Goal: Task Accomplishment & Management: Use online tool/utility

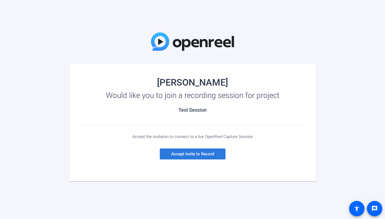
click at [198, 153] on span "Accept invite to Record" at bounding box center [192, 153] width 43 height 5
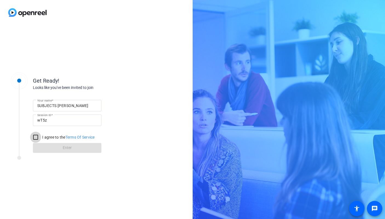
click at [35, 136] on input "I agree to the Terms Of Service" at bounding box center [35, 137] width 11 height 11
checkbox input "true"
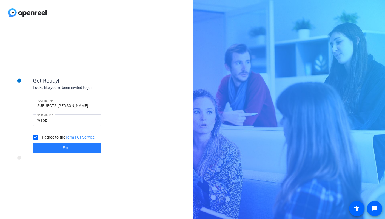
click at [65, 148] on span "Enter" at bounding box center [67, 148] width 9 height 6
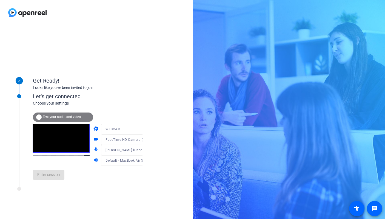
click at [136, 150] on div at bounding box center [127, 148] width 52 height 6
click at [145, 140] on icon at bounding box center [148, 139] width 7 height 7
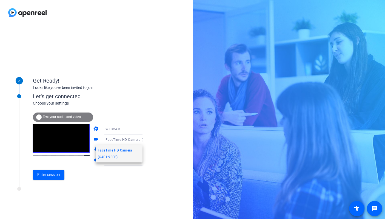
click at [136, 140] on div at bounding box center [192, 109] width 385 height 219
click at [145, 140] on icon at bounding box center [148, 139] width 7 height 7
click at [115, 157] on span "FaceTime HD Camera (C4E1:9BFB)" at bounding box center [119, 153] width 42 height 13
click at [145, 140] on icon at bounding box center [148, 139] width 7 height 7
click at [115, 156] on span "FaceTime HD Camera (C4E1:9BFB)" at bounding box center [119, 153] width 42 height 13
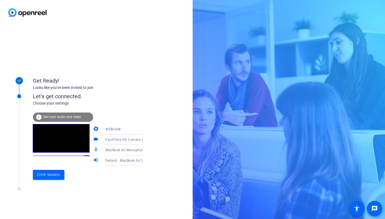
click at [147, 140] on icon at bounding box center [148, 139] width 3 height 1
click at [136, 140] on div at bounding box center [192, 109] width 385 height 219
click at [147, 129] on icon at bounding box center [148, 129] width 3 height 1
click at [137, 129] on div at bounding box center [192, 109] width 385 height 219
click at [46, 175] on span "Enter session" at bounding box center [48, 175] width 23 height 6
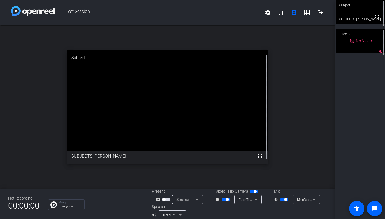
scroll to position [6, 0]
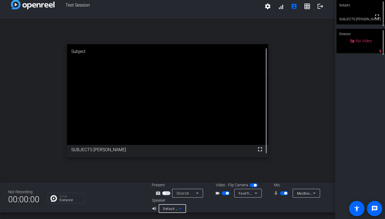
click at [181, 208] on icon at bounding box center [180, 208] width 7 height 7
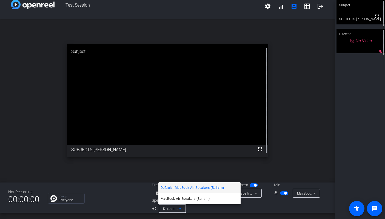
click at [189, 188] on span "Default - MacBook Air Speakers (Built-in)" at bounding box center [192, 187] width 63 height 7
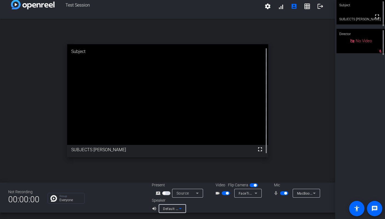
click at [257, 192] on icon at bounding box center [256, 193] width 7 height 7
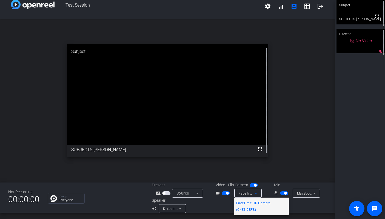
click at [257, 192] on div at bounding box center [192, 109] width 385 height 219
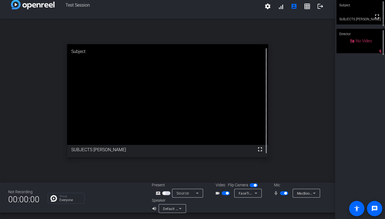
click at [197, 193] on icon at bounding box center [197, 192] width 3 height 1
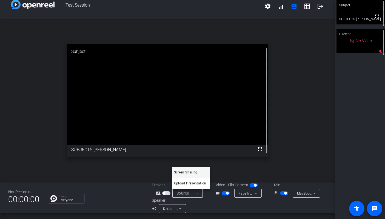
click at [207, 197] on div at bounding box center [192, 109] width 385 height 219
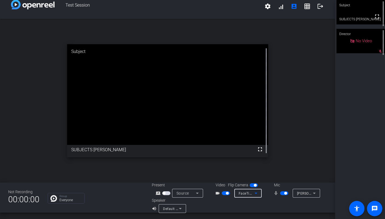
click at [256, 193] on icon at bounding box center [256, 192] width 3 height 1
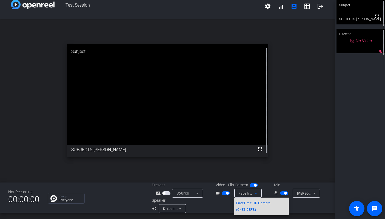
click at [251, 210] on span "FaceTime HD Camera (C4E1:9BFB)" at bounding box center [261, 206] width 50 height 13
